Goal: Find specific page/section: Find specific page/section

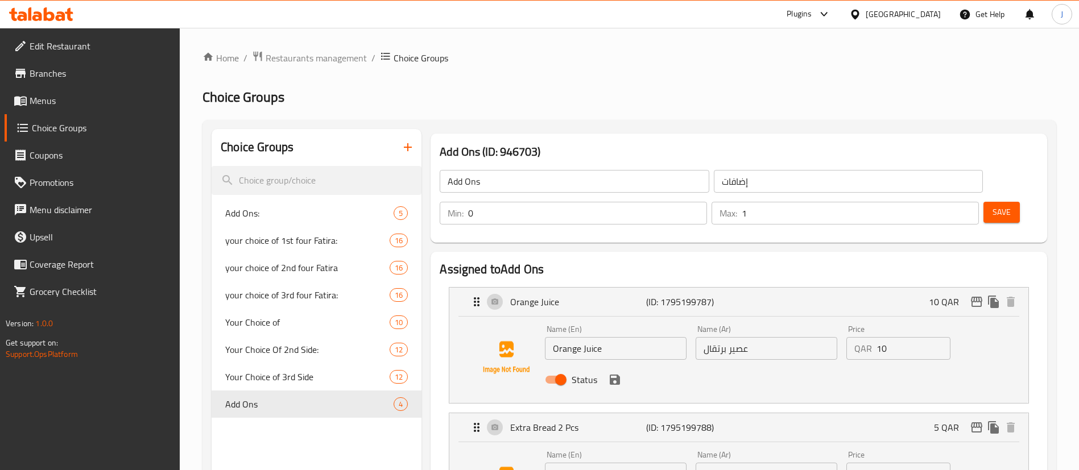
click at [939, 11] on div "[GEOGRAPHIC_DATA]" at bounding box center [895, 14] width 110 height 27
click at [929, 18] on div "[GEOGRAPHIC_DATA]" at bounding box center [903, 14] width 75 height 13
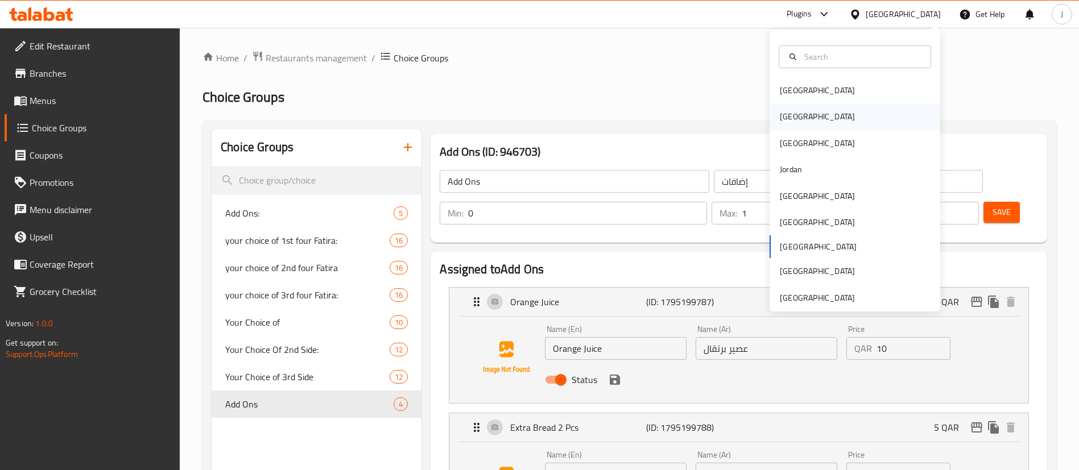
click at [780, 120] on div "[GEOGRAPHIC_DATA]" at bounding box center [817, 116] width 75 height 13
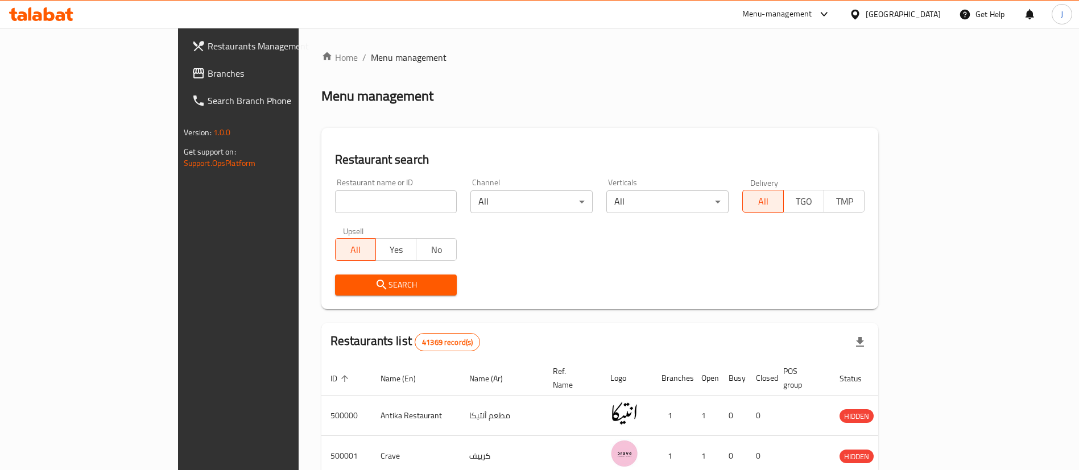
click at [335, 206] on input "search" at bounding box center [396, 202] width 122 height 23
paste input "ALZAHRAA"
type input "ALZAHRAA"
click button "Search" at bounding box center [396, 285] width 122 height 21
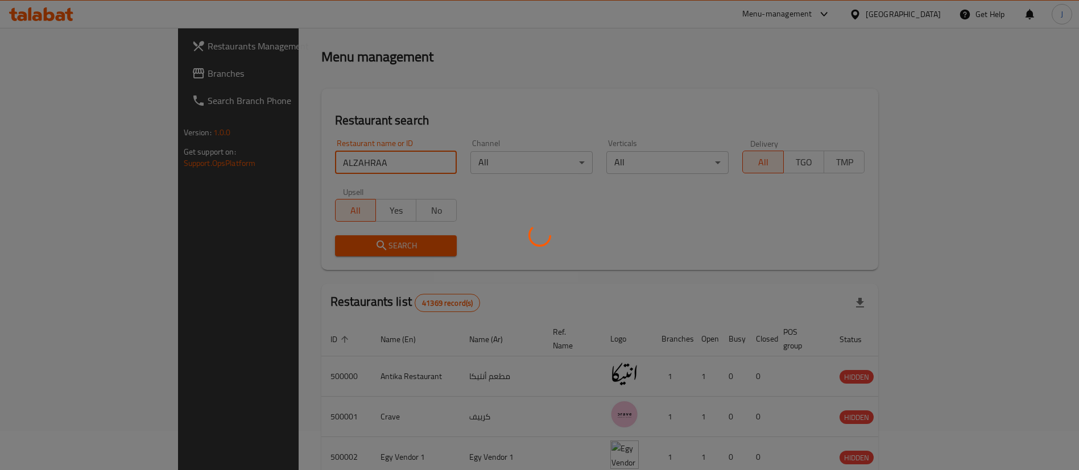
scroll to position [55, 0]
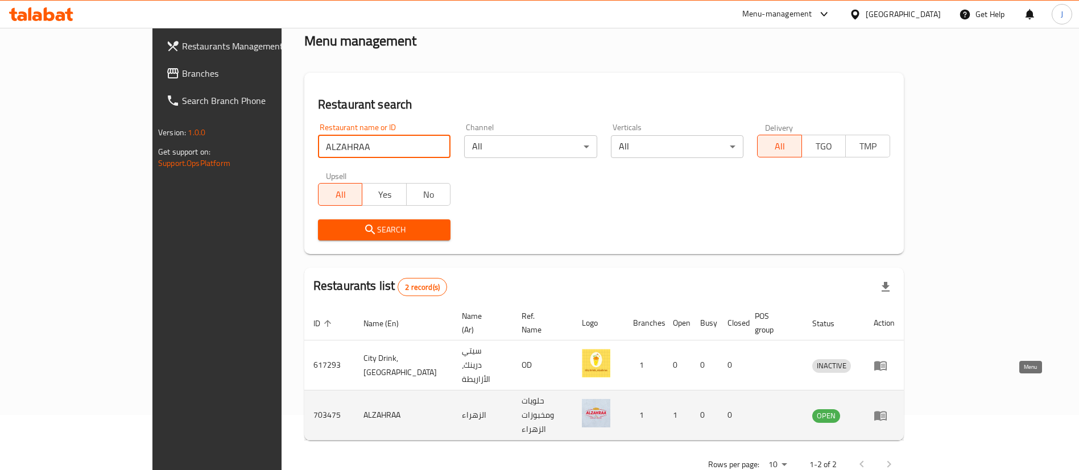
click at [887, 409] on icon "enhanced table" at bounding box center [881, 416] width 14 height 14
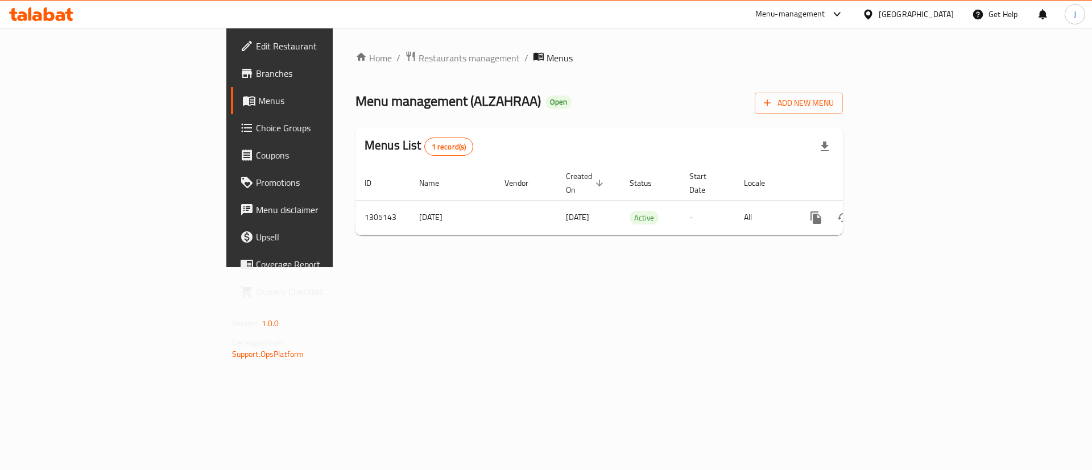
click at [256, 52] on span "Edit Restaurant" at bounding box center [328, 46] width 144 height 14
